Goal: Find specific page/section: Find specific page/section

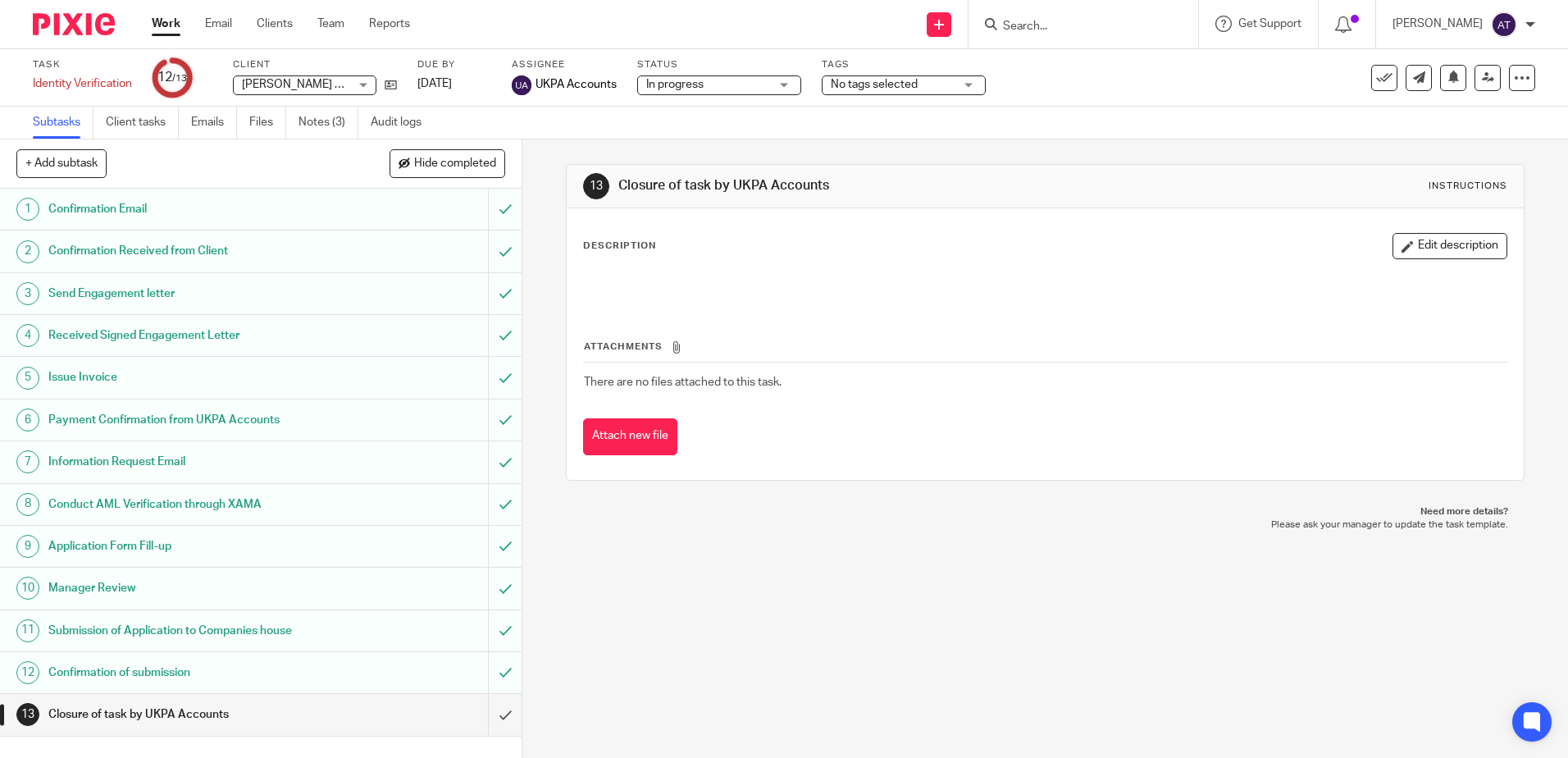
click at [1046, 709] on div "13 Closure of task by UKPA Accounts Instructions Description Edit description A…" at bounding box center [1045, 448] width 1046 height 618
click at [758, 576] on div "13 Closure of task by UKPA Accounts Instructions Description Edit description A…" at bounding box center [1045, 448] width 1046 height 618
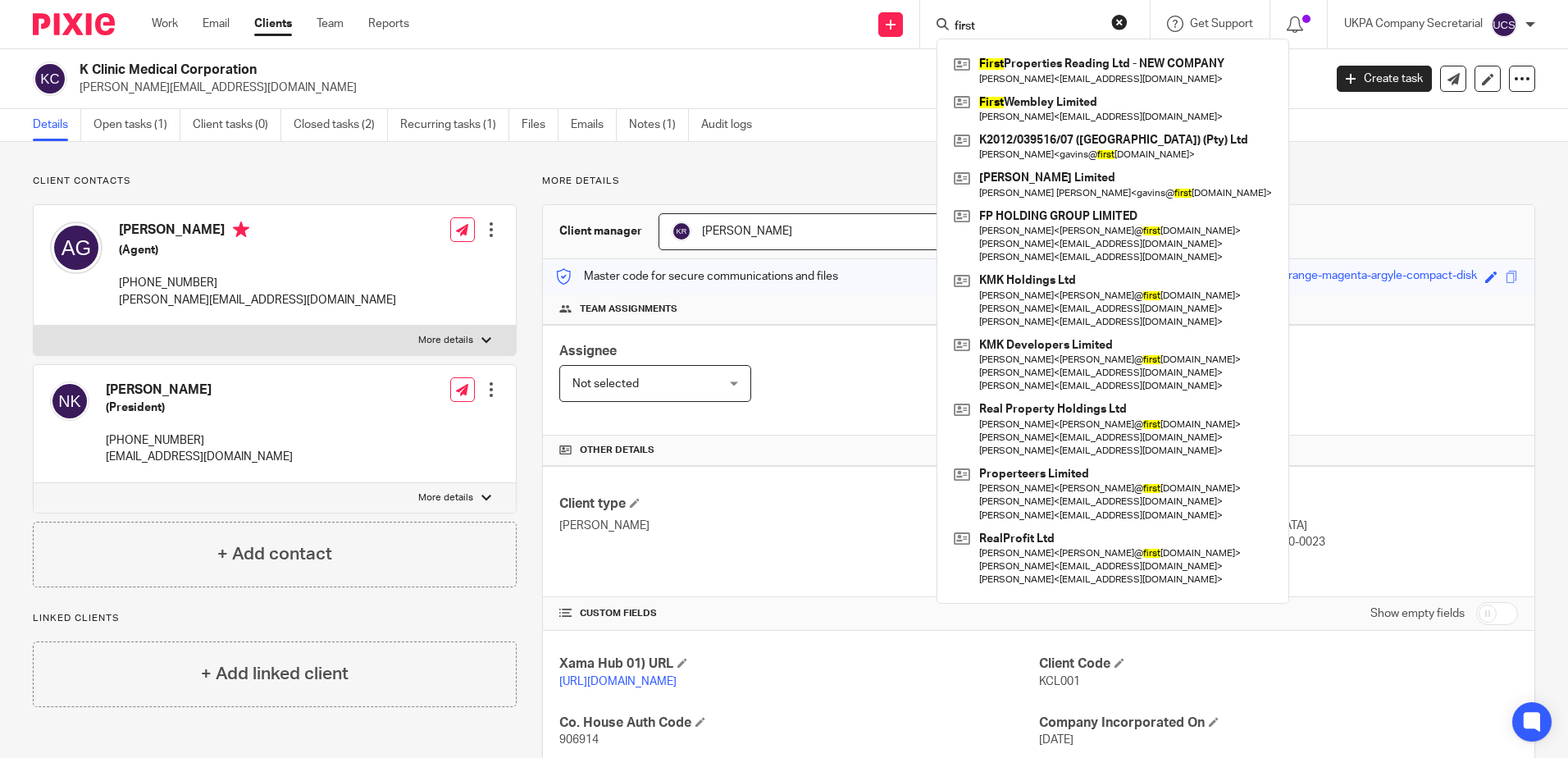
click at [532, 79] on p "[PERSON_NAME][EMAIL_ADDRESS][DOMAIN_NAME]" at bounding box center [696, 87] width 1233 height 16
